Goal: Task Accomplishment & Management: Manage account settings

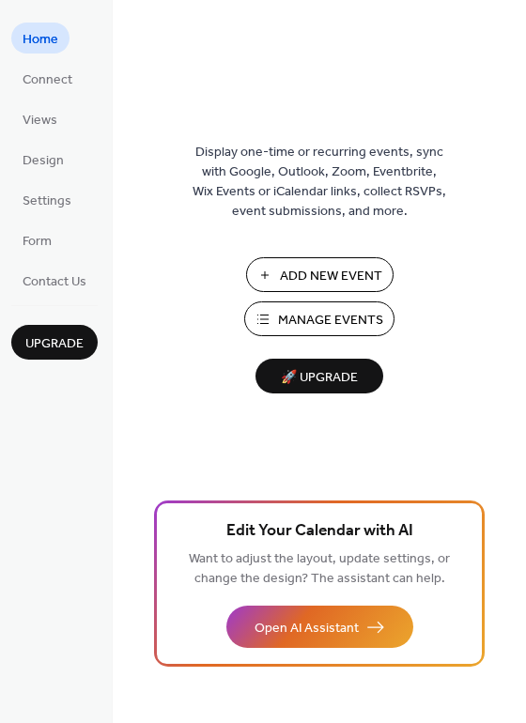
click at [316, 318] on span "Manage Events" at bounding box center [330, 321] width 105 height 20
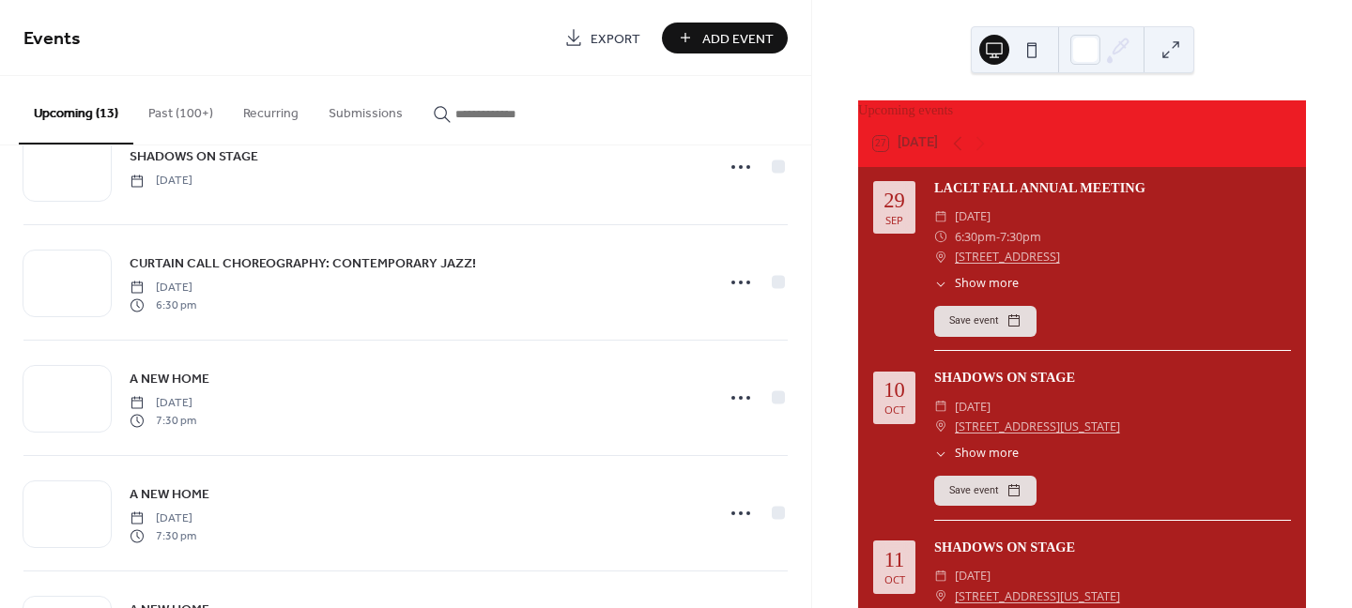
scroll to position [563, 0]
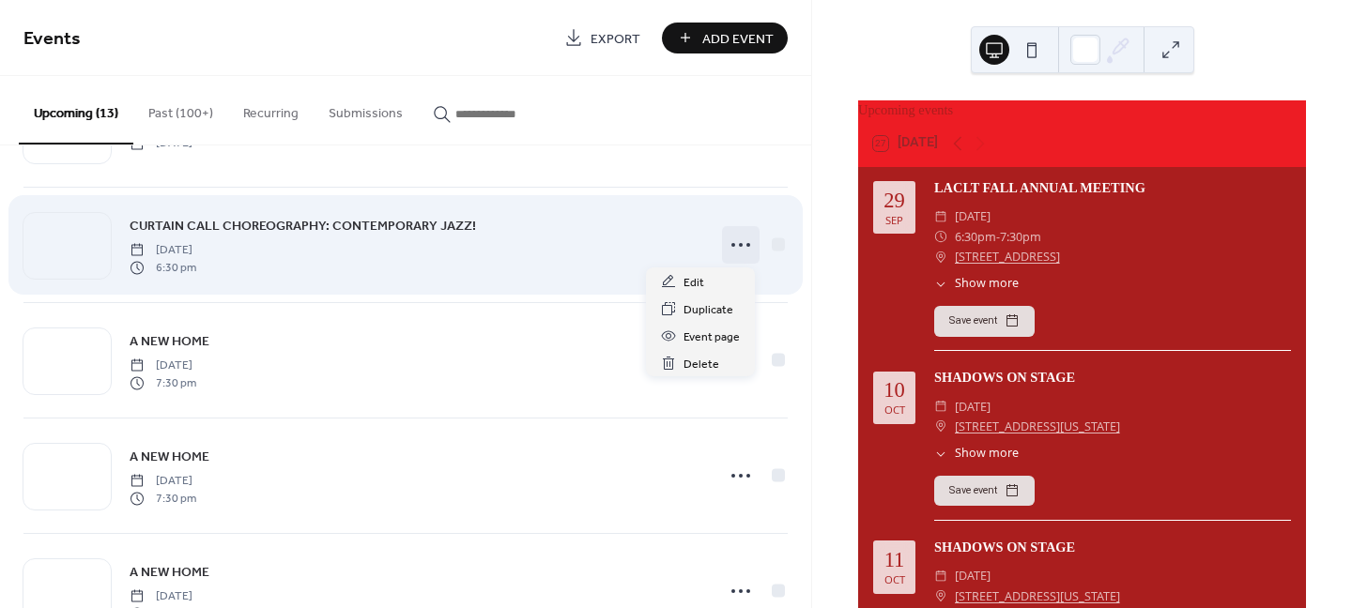
click at [728, 248] on icon at bounding box center [741, 245] width 30 height 30
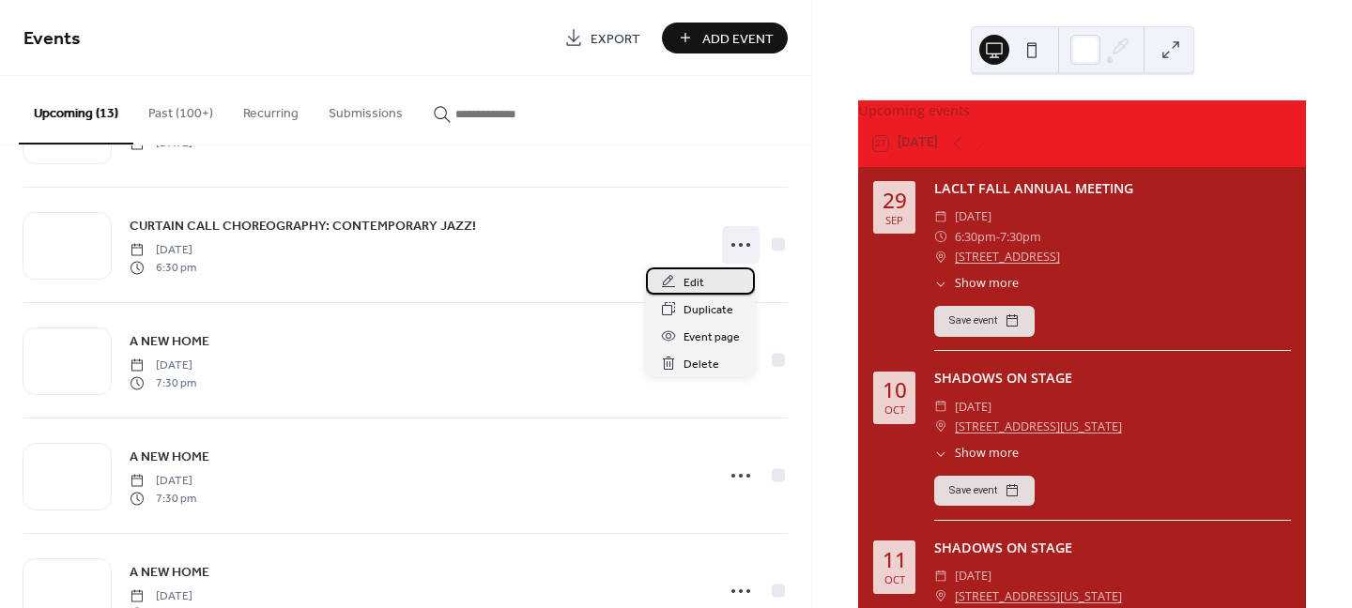
click at [696, 282] on span "Edit" at bounding box center [693, 283] width 21 height 20
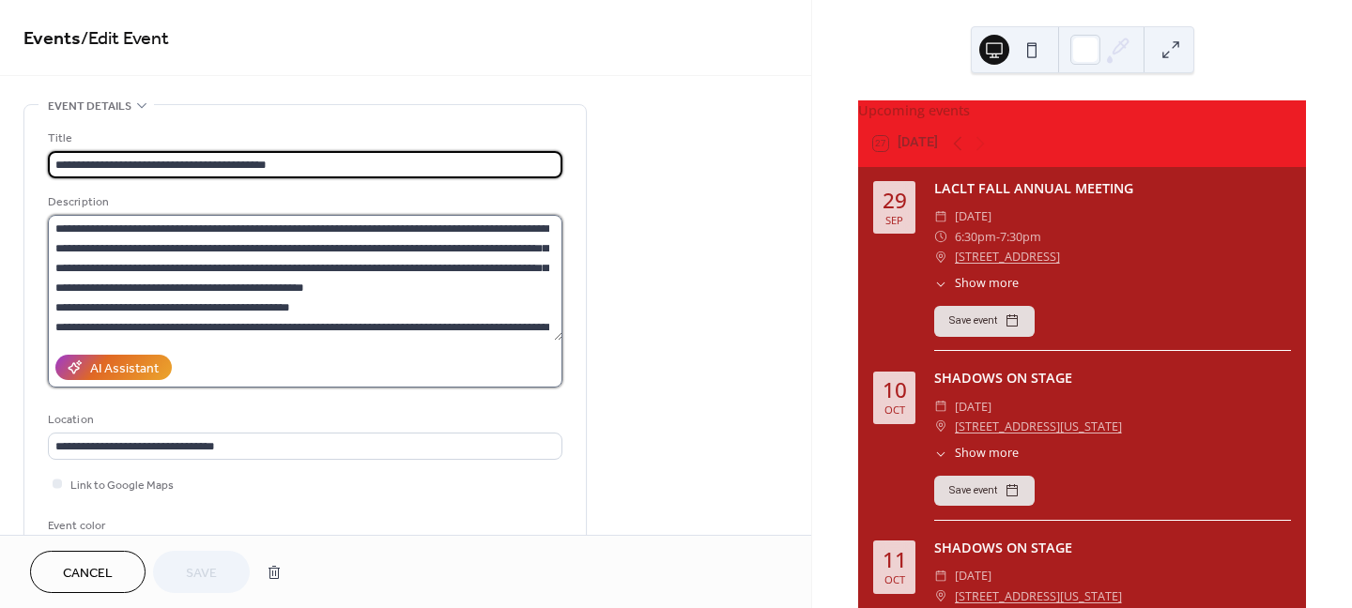
click at [153, 325] on textarea at bounding box center [305, 278] width 514 height 126
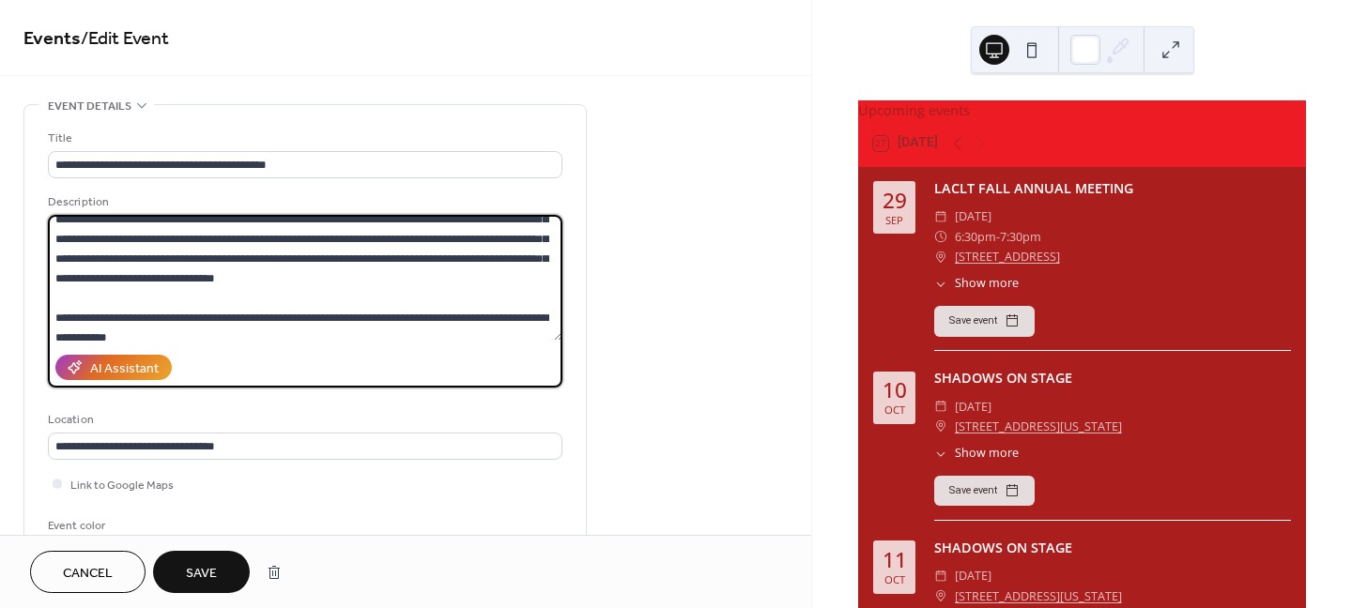
scroll to position [188, 0]
click at [486, 258] on textarea at bounding box center [305, 278] width 514 height 126
type textarea "**********"
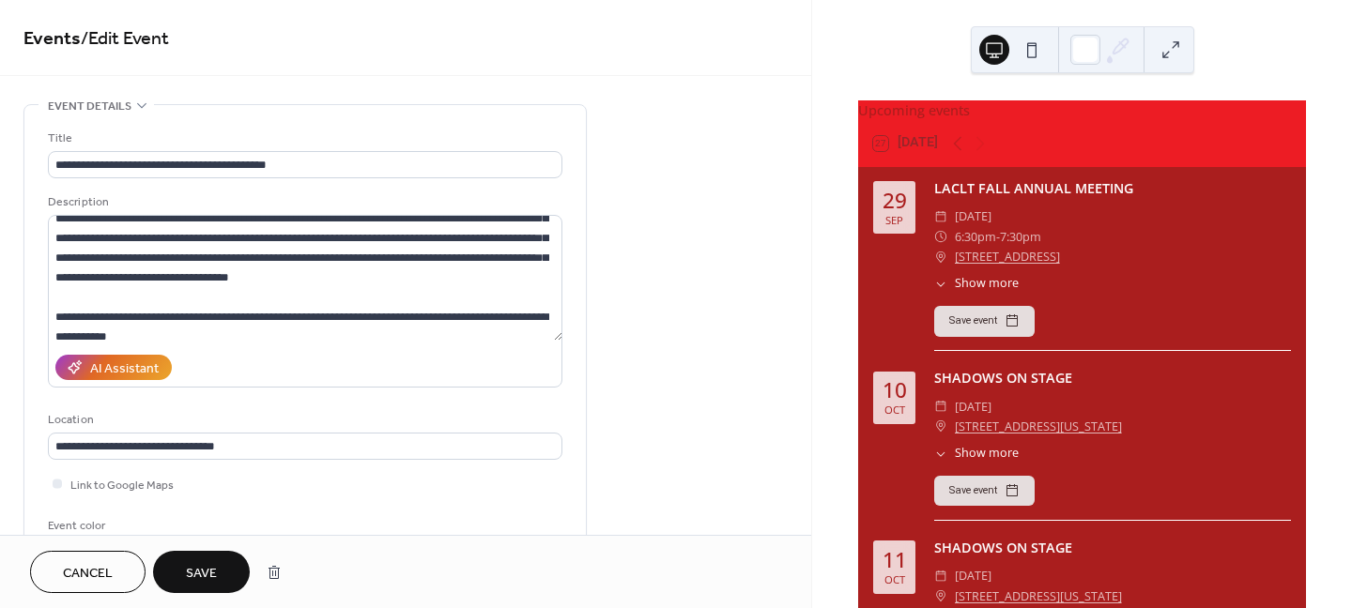
click at [215, 572] on span "Save" at bounding box center [201, 574] width 31 height 20
